Goal: Information Seeking & Learning: Learn about a topic

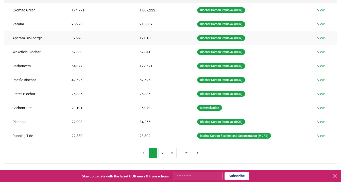
scroll to position [79, 0]
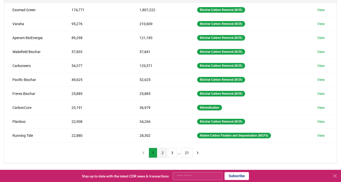
click at [165, 155] on button "2" at bounding box center [162, 152] width 9 height 10
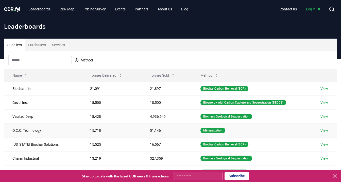
scroll to position [0, 0]
click at [327, 89] on link "View" at bounding box center [324, 88] width 8 height 5
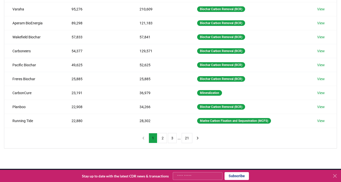
scroll to position [110, 0]
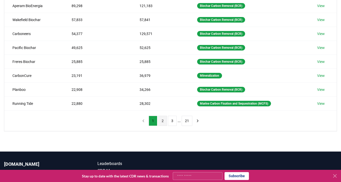
click at [161, 120] on button "2" at bounding box center [162, 121] width 9 height 10
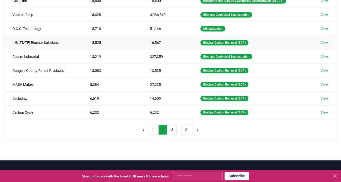
scroll to position [136, 0]
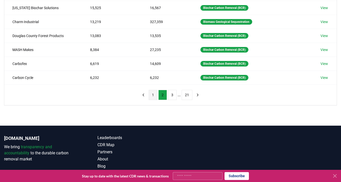
click at [154, 97] on button "1" at bounding box center [152, 95] width 9 height 10
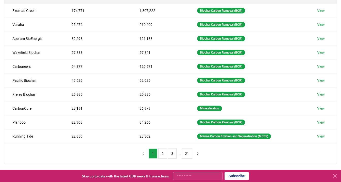
scroll to position [89, 0]
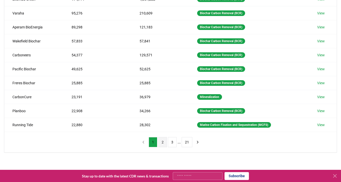
click at [161, 141] on button "2" at bounding box center [162, 142] width 9 height 10
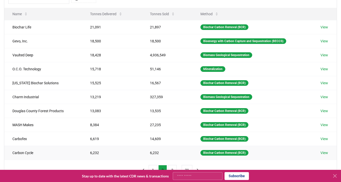
scroll to position [36, 0]
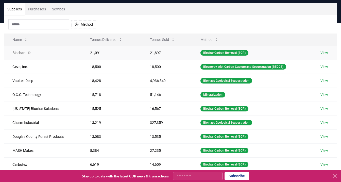
click at [153, 51] on td "21,897" at bounding box center [167, 53] width 51 height 14
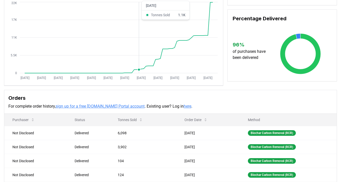
scroll to position [86, 0]
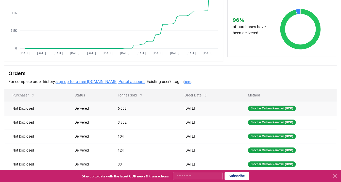
click at [85, 108] on div "Delivered" at bounding box center [89, 108] width 31 height 5
click at [273, 107] on div "Biochar Carbon Removal (BCR)" at bounding box center [272, 108] width 48 height 6
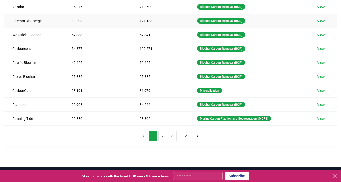
scroll to position [97, 0]
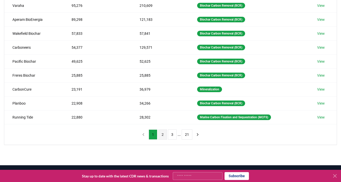
click at [160, 137] on button "2" at bounding box center [162, 134] width 9 height 10
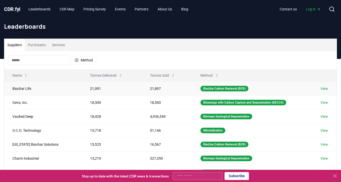
scroll to position [0, 0]
click at [326, 87] on link "View" at bounding box center [324, 88] width 8 height 5
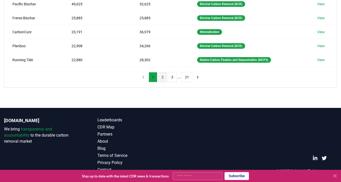
scroll to position [154, 0]
click at [161, 79] on button "2" at bounding box center [162, 77] width 9 height 10
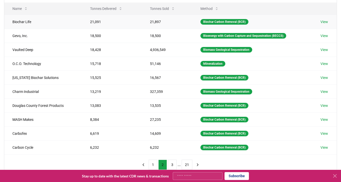
scroll to position [11, 0]
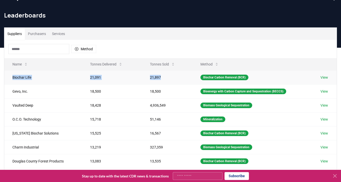
drag, startPoint x: 13, startPoint y: 76, endPoint x: 161, endPoint y: 80, distance: 148.3
click at [161, 80] on tr "Biochar Life 21,091 21,897 Biochar Carbon Removal (BCR) View" at bounding box center [170, 77] width 332 height 14
copy tr "Biochar Life 21,091 21,897"
click at [202, 48] on div "Method" at bounding box center [170, 49] width 332 height 18
